Goal: Task Accomplishment & Management: Use online tool/utility

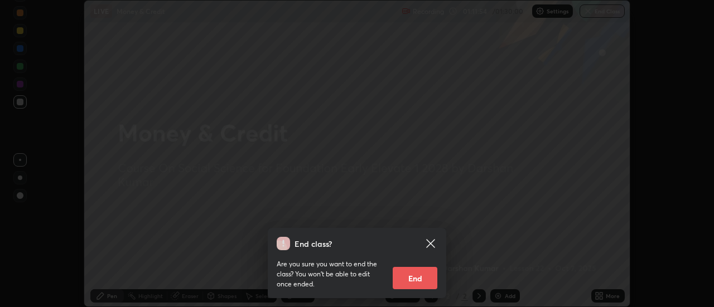
scroll to position [307, 714]
click at [420, 280] on button "End" at bounding box center [415, 278] width 45 height 22
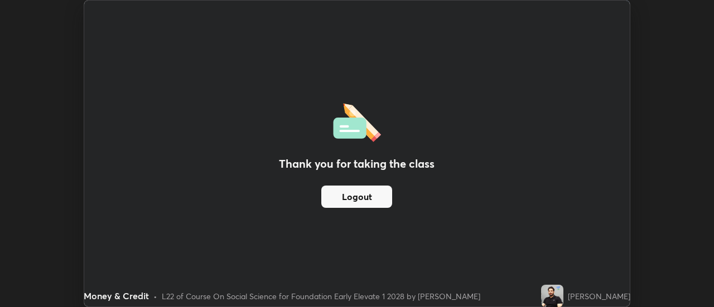
click at [553, 291] on img at bounding box center [552, 296] width 22 height 22
click at [370, 195] on button "Logout" at bounding box center [356, 197] width 71 height 22
click at [369, 194] on button "Logout" at bounding box center [356, 197] width 71 height 22
click at [368, 194] on button "Logout" at bounding box center [356, 197] width 71 height 22
click at [366, 199] on button "Logout" at bounding box center [356, 197] width 71 height 22
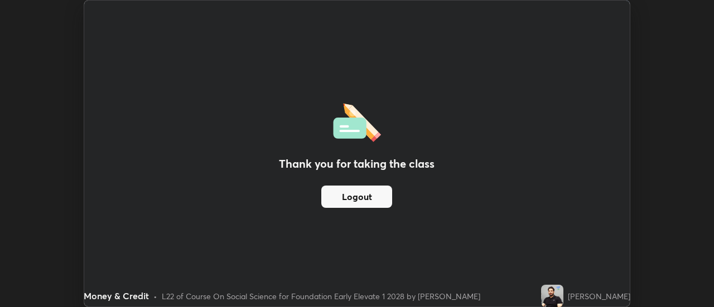
click at [366, 196] on button "Logout" at bounding box center [356, 197] width 71 height 22
click at [365, 188] on button "Logout" at bounding box center [356, 197] width 71 height 22
click at [354, 197] on button "Logout" at bounding box center [356, 197] width 71 height 22
click at [364, 197] on button "Logout" at bounding box center [356, 197] width 71 height 22
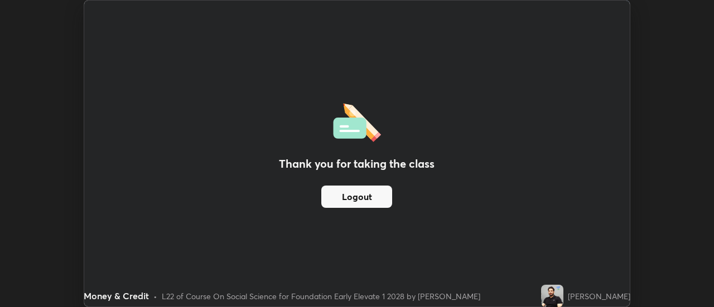
click at [363, 195] on button "Logout" at bounding box center [356, 197] width 71 height 22
click at [362, 197] on button "Logout" at bounding box center [356, 197] width 71 height 22
click at [361, 197] on button "Logout" at bounding box center [356, 197] width 71 height 22
click at [334, 234] on div "Thank you for taking the class Logout" at bounding box center [356, 154] width 545 height 306
click at [346, 196] on button "Logout" at bounding box center [356, 197] width 71 height 22
